Goal: Use online tool/utility: Utilize a website feature to perform a specific function

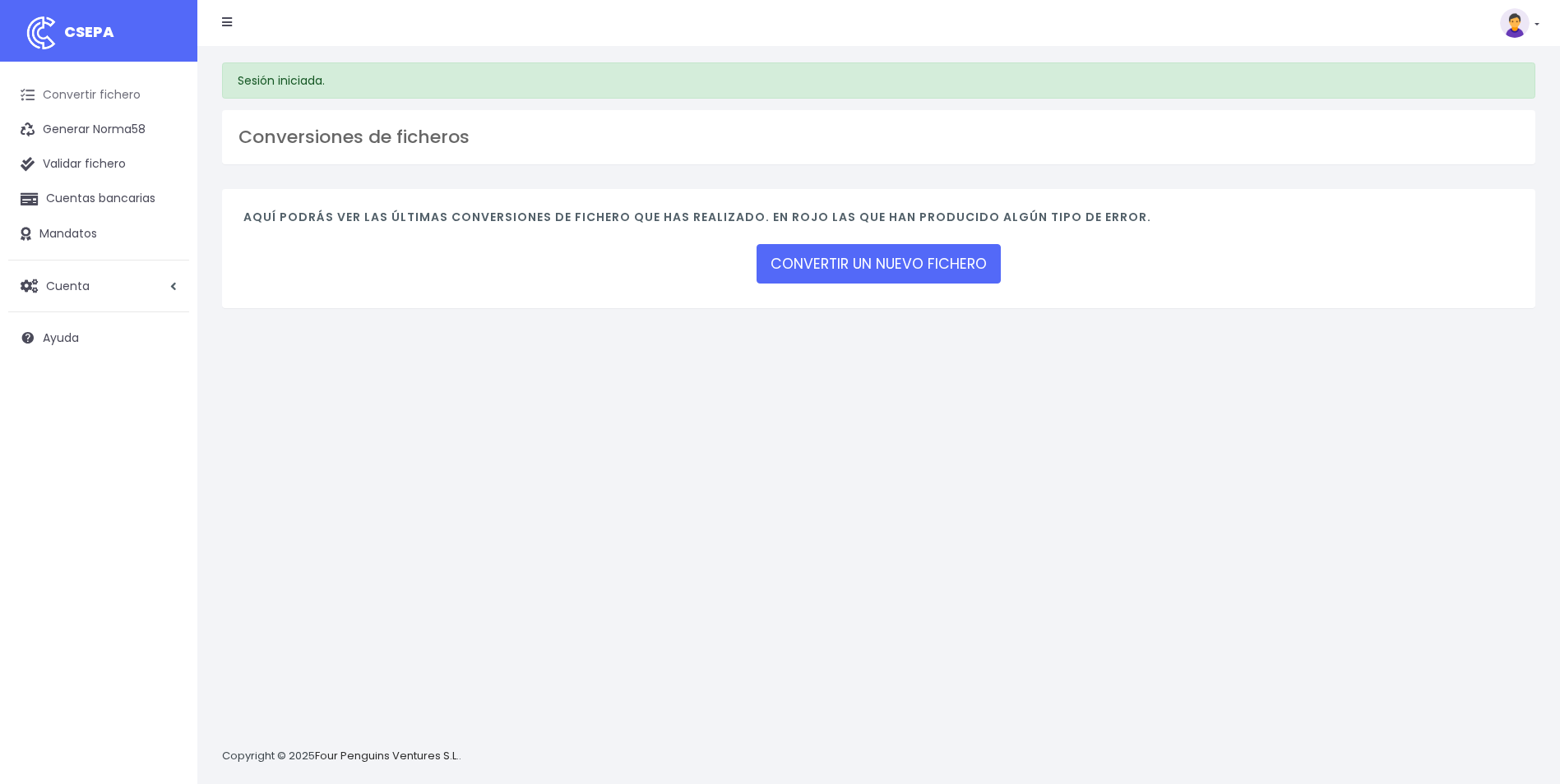
click at [83, 96] on link "Convertir fichero" at bounding box center [98, 95] width 181 height 34
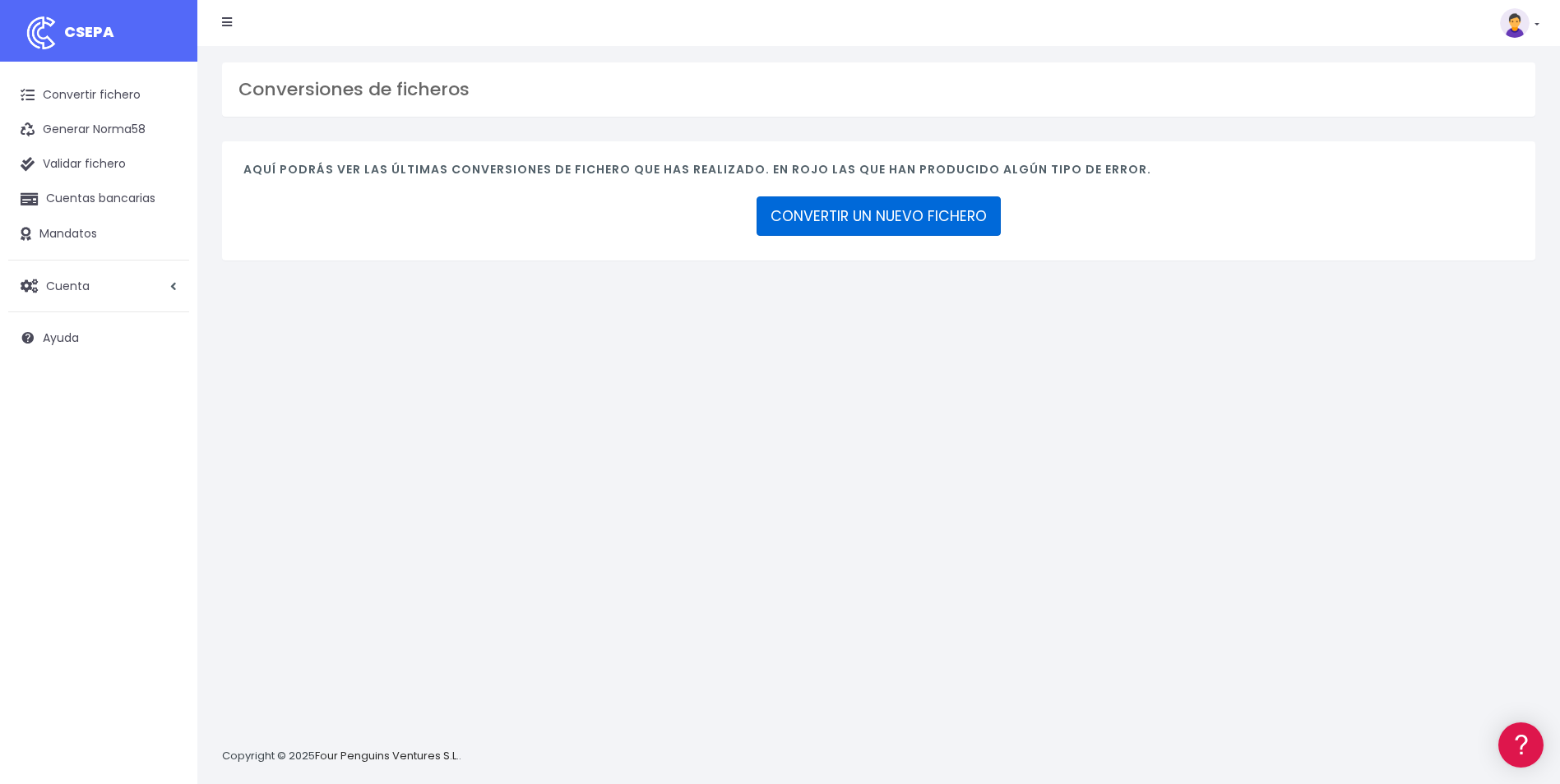
click at [902, 216] on link "CONVERTIR UN NUEVO FICHERO" at bounding box center [878, 216] width 244 height 39
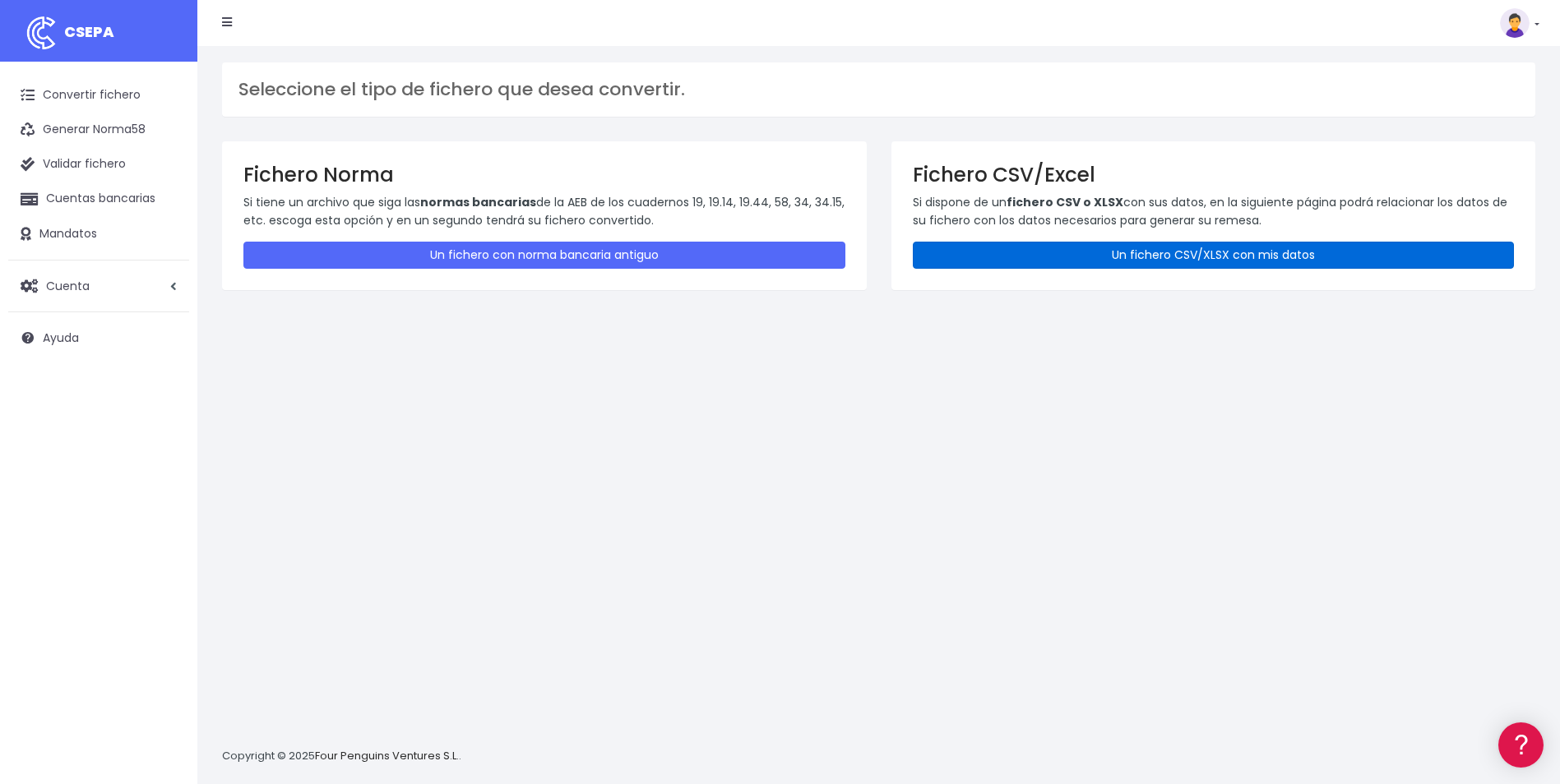
click at [1246, 247] on link "Un fichero CSV/XLSX con mis datos" at bounding box center [1213, 255] width 602 height 27
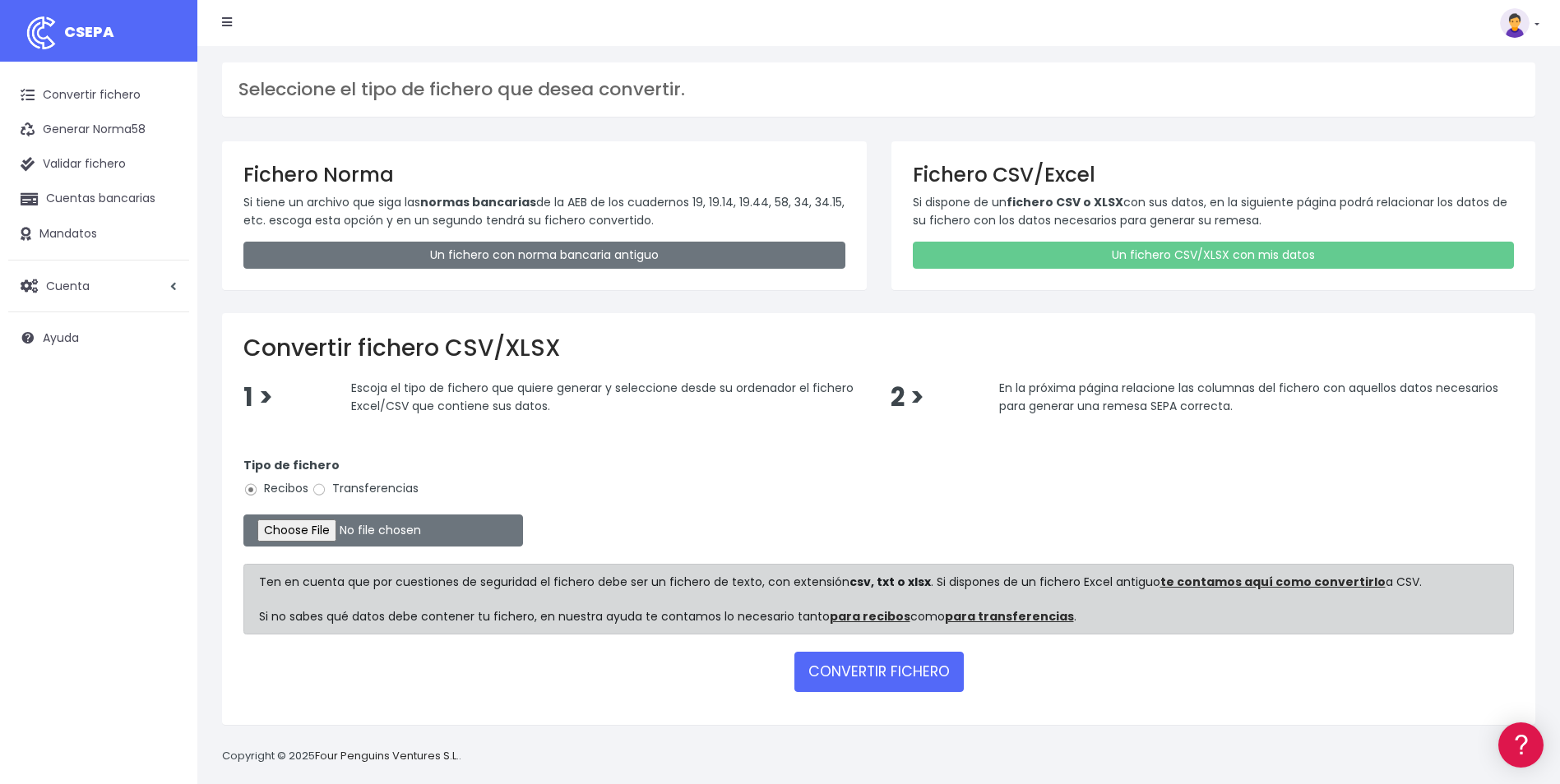
click at [357, 493] on label "Transferencias" at bounding box center [365, 488] width 107 height 17
click at [327, 493] on input "Transferencias" at bounding box center [319, 490] width 15 height 15
radio input "true"
click at [300, 526] on input "file" at bounding box center [383, 531] width 280 height 32
type input "C:\fakepath\DEVOLUCIONES SOC 0540 IMPORTE 79312,42EUR.csv"
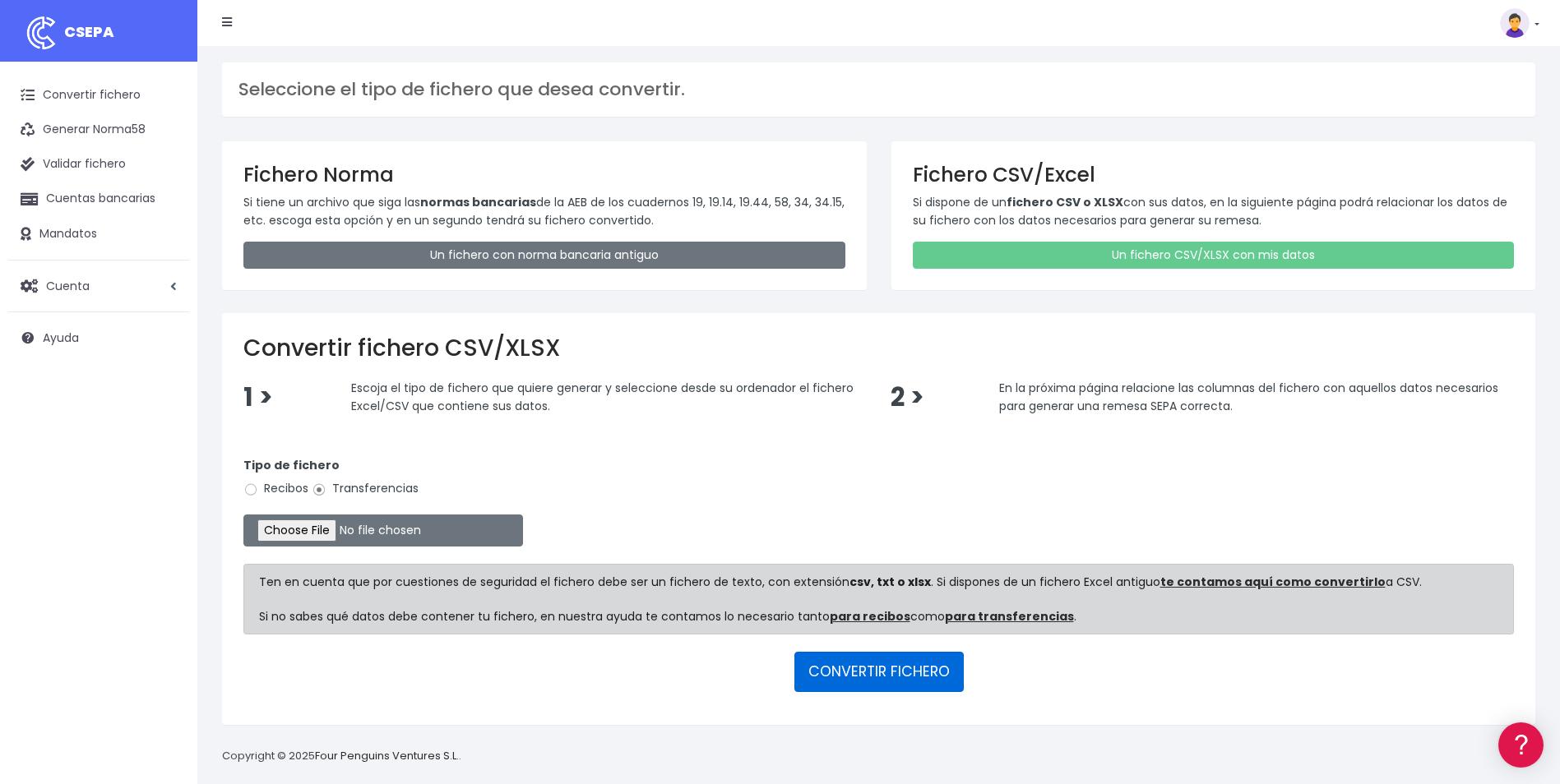
click at [868, 671] on button "CONVERTIR FICHERO" at bounding box center [878, 672] width 169 height 39
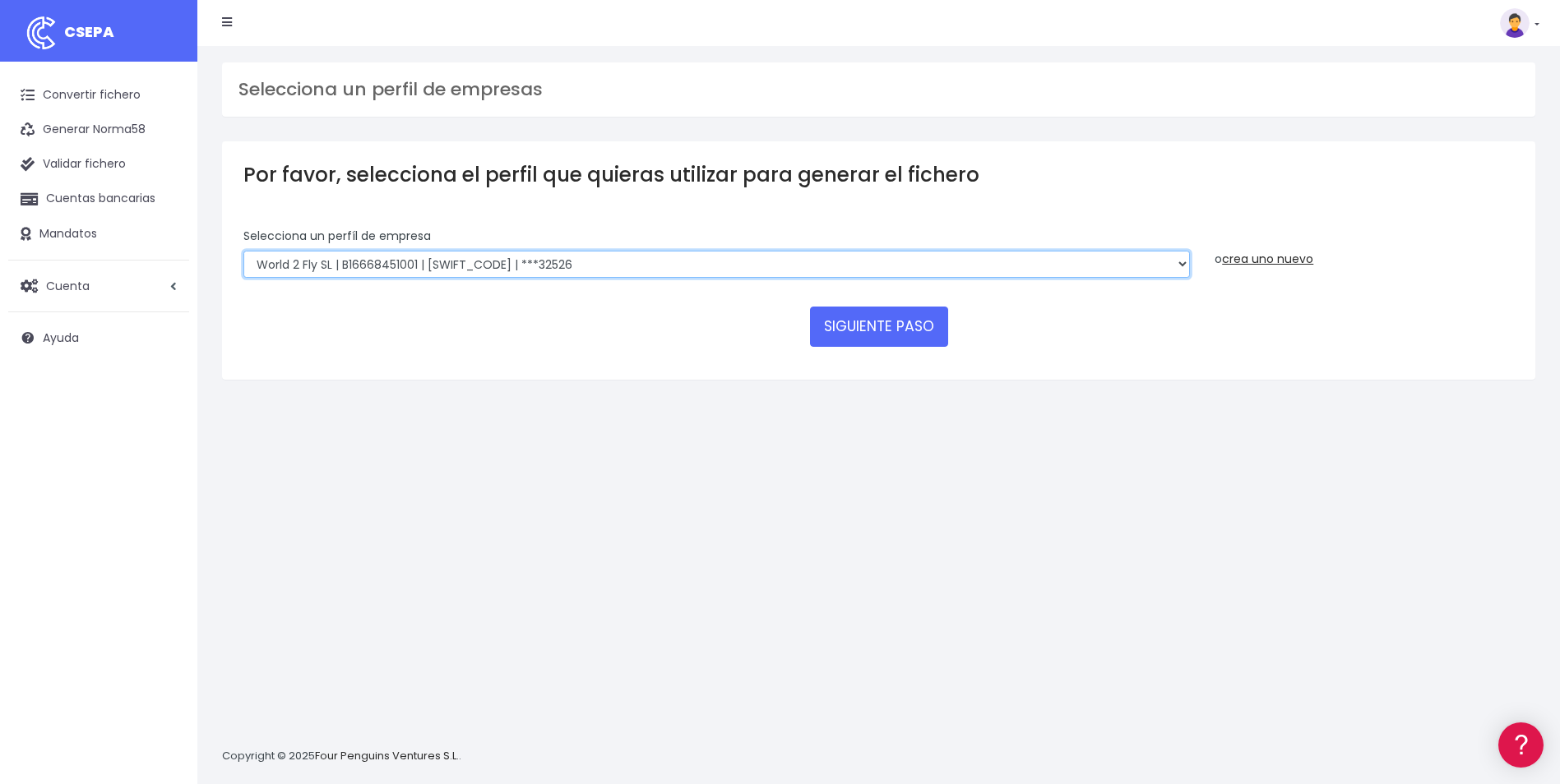
click at [590, 257] on select "WORLD2MEET,S.L.U | b62880992 | [SWIFT_CODE] | ***97721 World 2 Meet SLU | B6288…" at bounding box center [717, 265] width 947 height 28
select select "1301"
click at [243, 251] on select "WORLD2MEET,S.L.U | b62880992 | [SWIFT_CODE] | ***97721 World 2 Meet SLU | B6288…" at bounding box center [717, 265] width 947 height 28
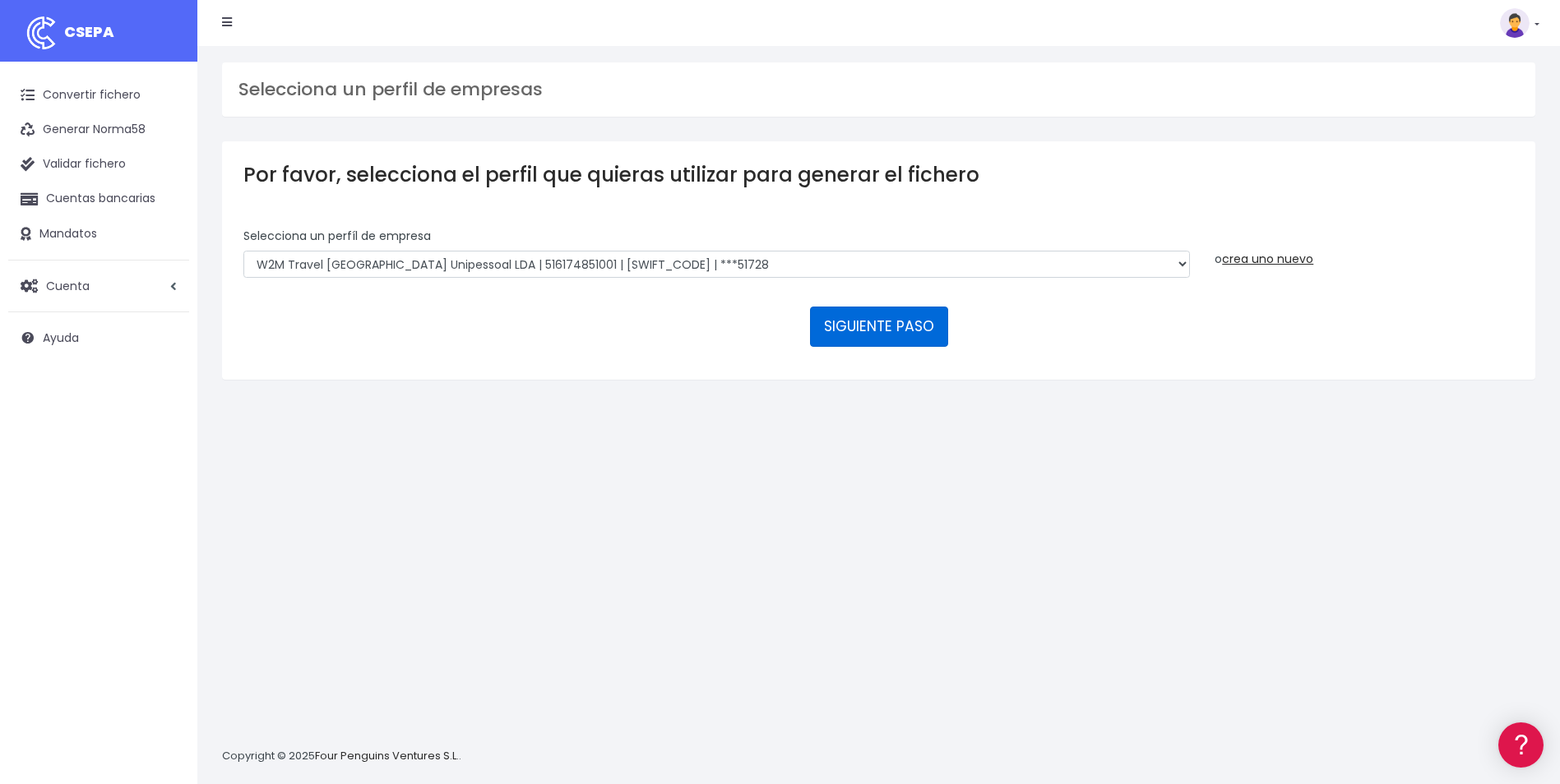
click at [886, 320] on button "SIGUIENTE PASO" at bounding box center [879, 326] width 138 height 39
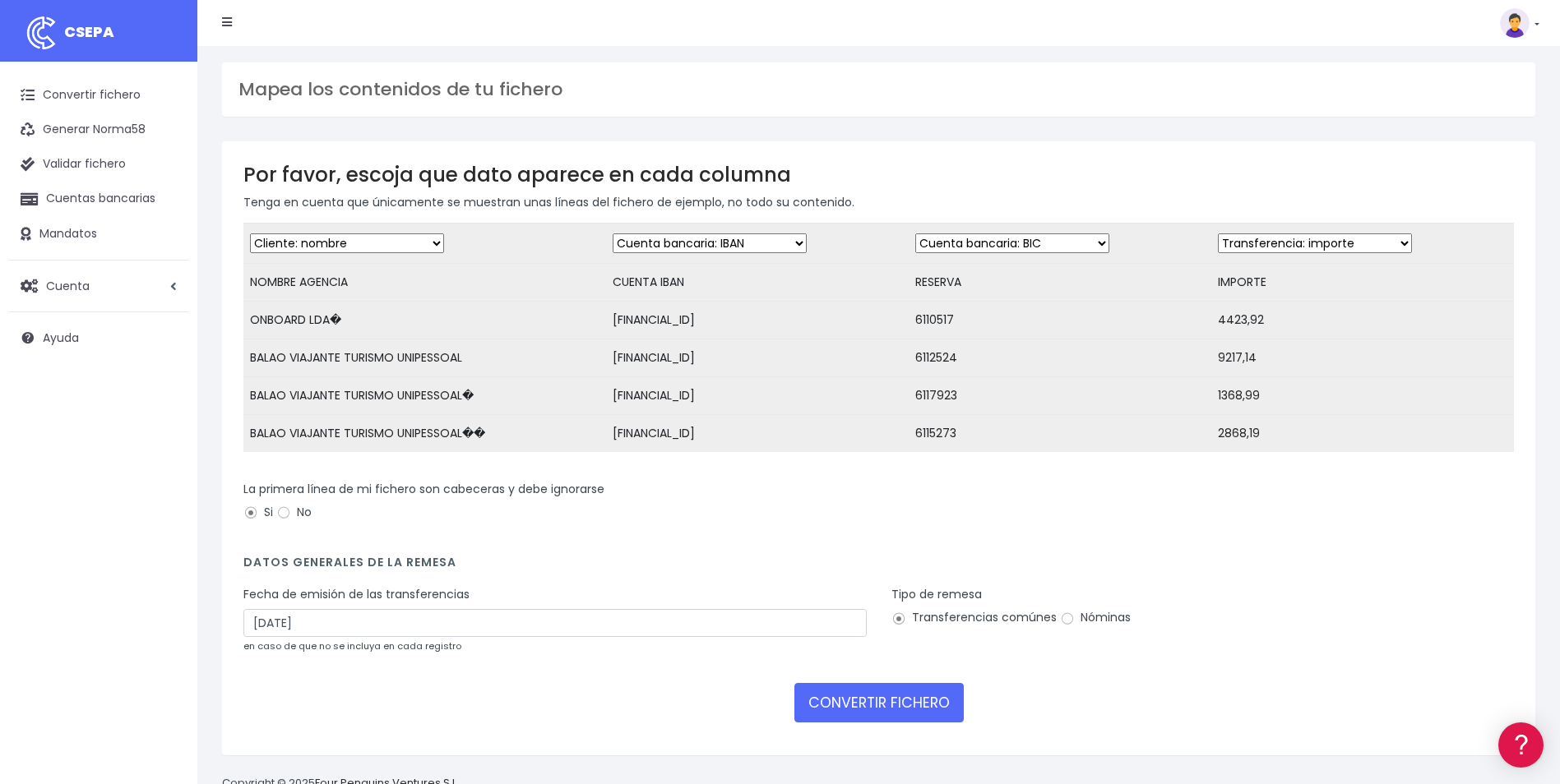
click at [1009, 246] on select "Desechar campo Cliente: nombre Cliente: DNI Cliente: Email Cliente: referencia …" at bounding box center [1012, 243] width 194 height 20
select select "description"
click at [915, 233] on select "Desechar campo Cliente: nombre Cliente: DNI Cliente: Email Cliente: referencia …" at bounding box center [1012, 243] width 194 height 20
drag, startPoint x: 1358, startPoint y: 241, endPoint x: 1350, endPoint y: 256, distance: 17.0
click at [1358, 241] on select "Desechar campo Cliente: nombre Cliente: DNI Cliente: Email Cliente: referencia …" at bounding box center [1314, 243] width 194 height 20
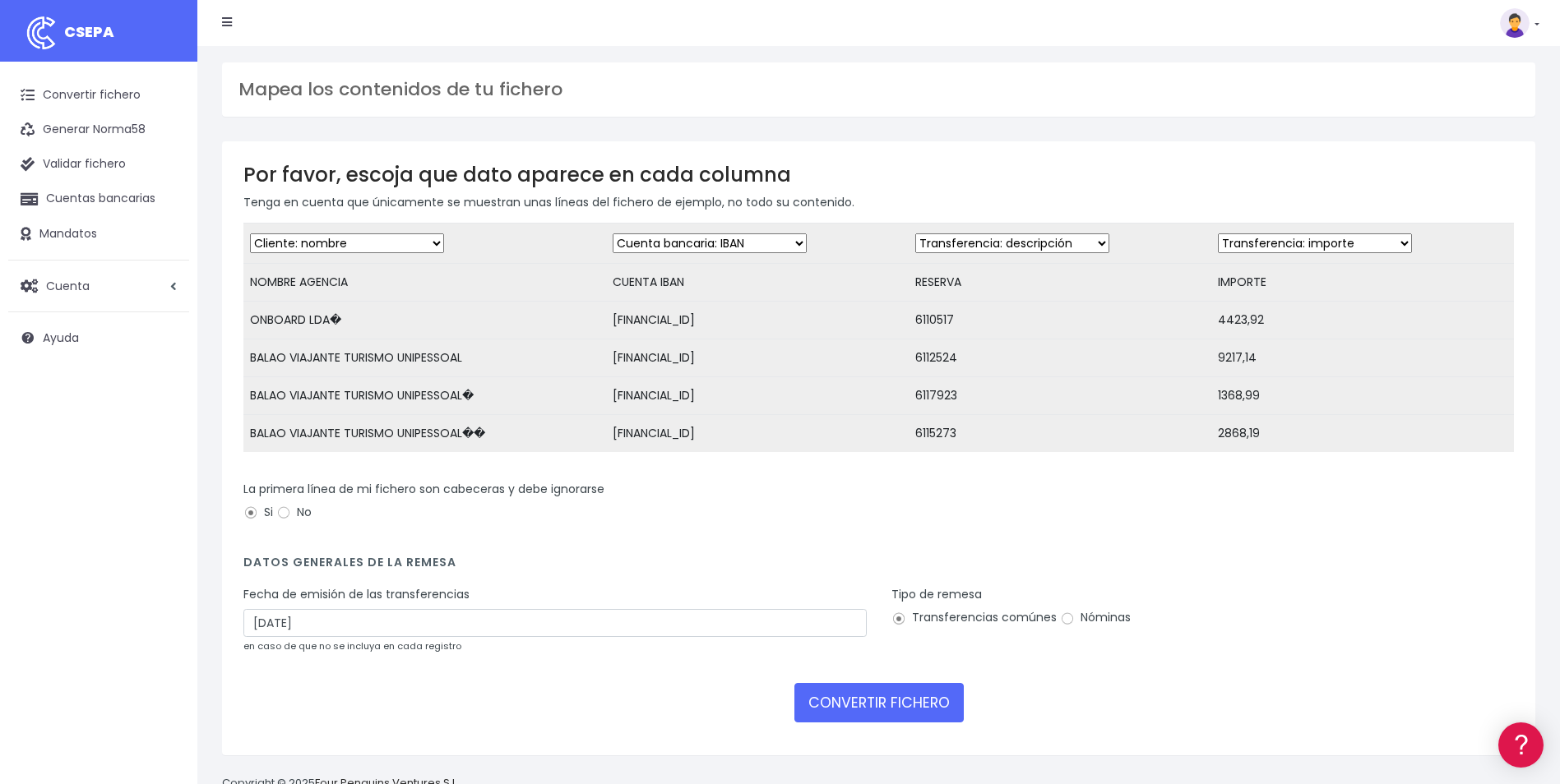
click at [1218, 233] on select "Desechar campo Cliente: nombre Cliente: DNI Cliente: Email Cliente: referencia …" at bounding box center [1314, 243] width 194 height 20
click at [338, 631] on input "13/09/2025" at bounding box center [555, 623] width 623 height 28
click at [338, 775] on td "11" at bounding box center [334, 773] width 25 height 25
type input "11/09/2025"
click at [866, 718] on button "CONVERTIR FICHERO" at bounding box center [878, 702] width 169 height 39
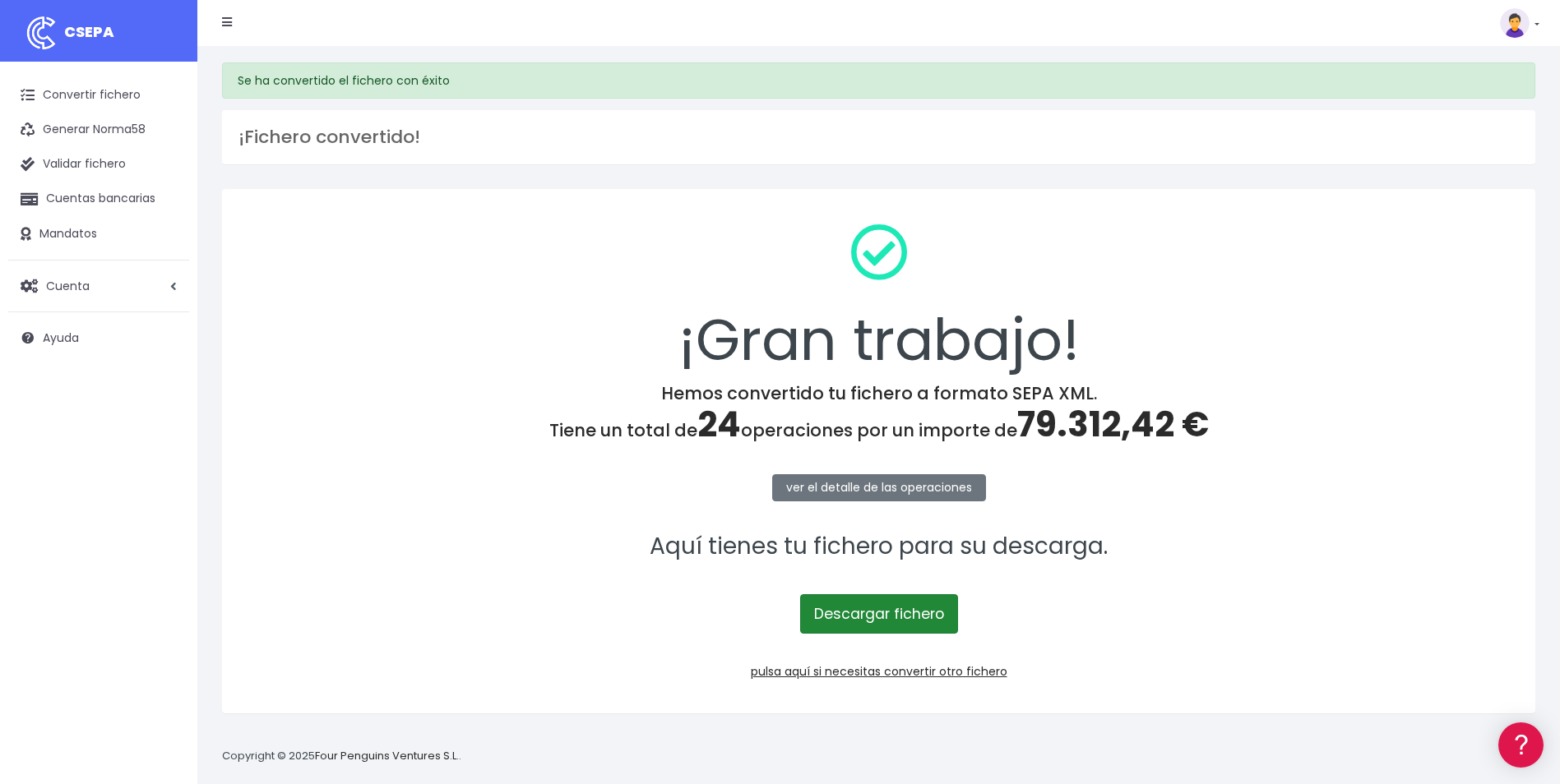
click at [907, 615] on link "Descargar fichero" at bounding box center [878, 613] width 158 height 39
